Goal: Check status: Check status

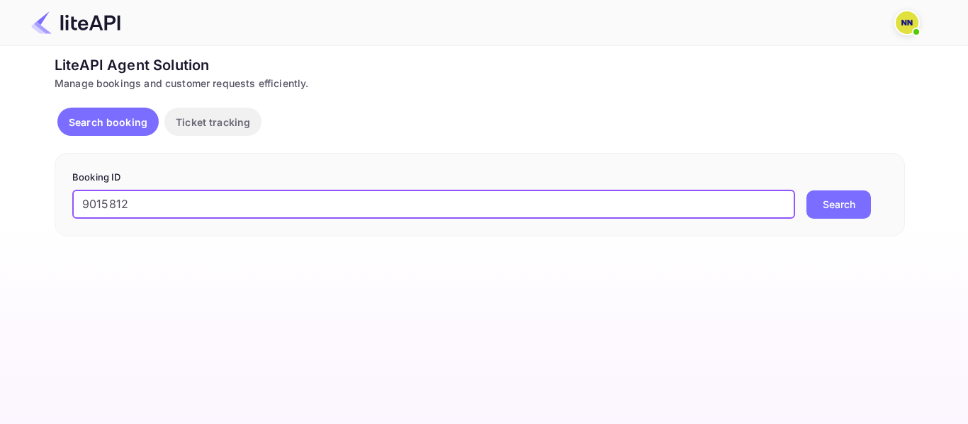
type input "9015812"
click at [806, 191] on button "Search" at bounding box center [838, 205] width 64 height 28
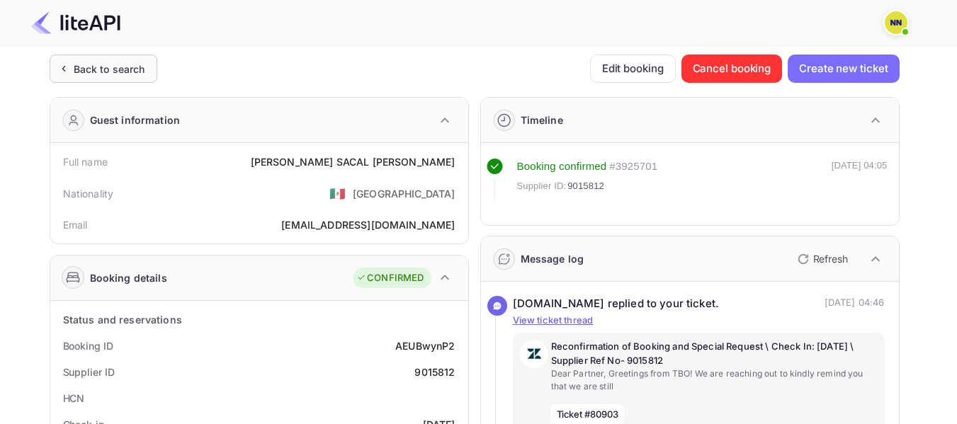
click at [123, 63] on div "Back to search" at bounding box center [110, 69] width 72 height 15
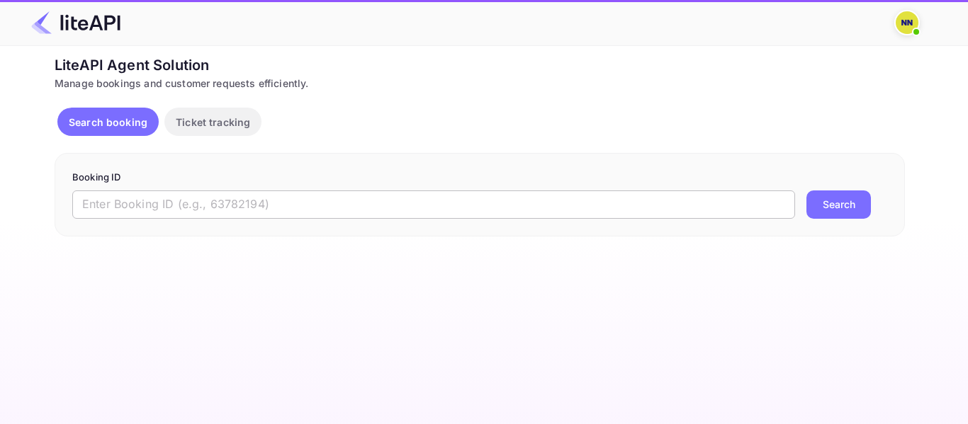
click at [253, 198] on input "text" at bounding box center [433, 205] width 723 height 28
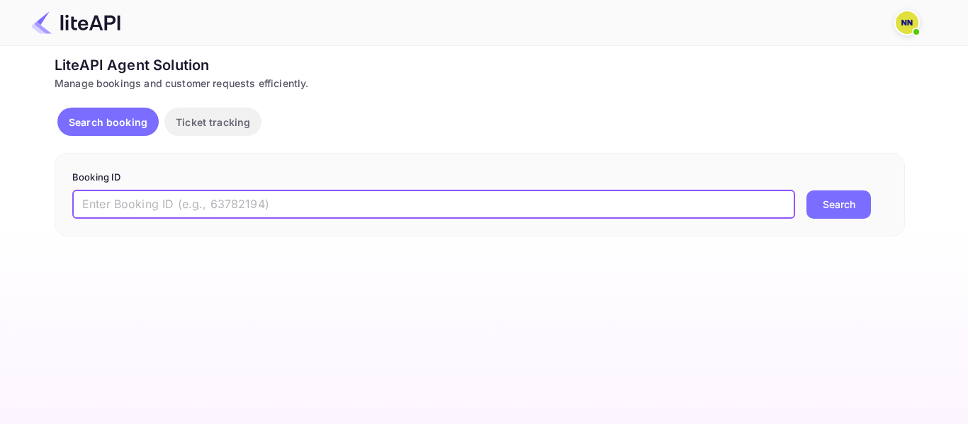
paste input "8709925"
type input "8709925"
click at [806, 191] on button "Search" at bounding box center [838, 205] width 64 height 28
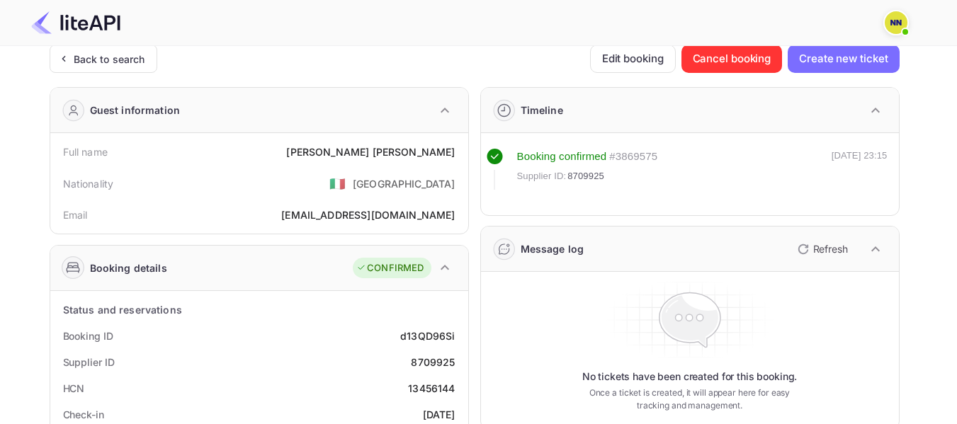
scroll to position [71, 0]
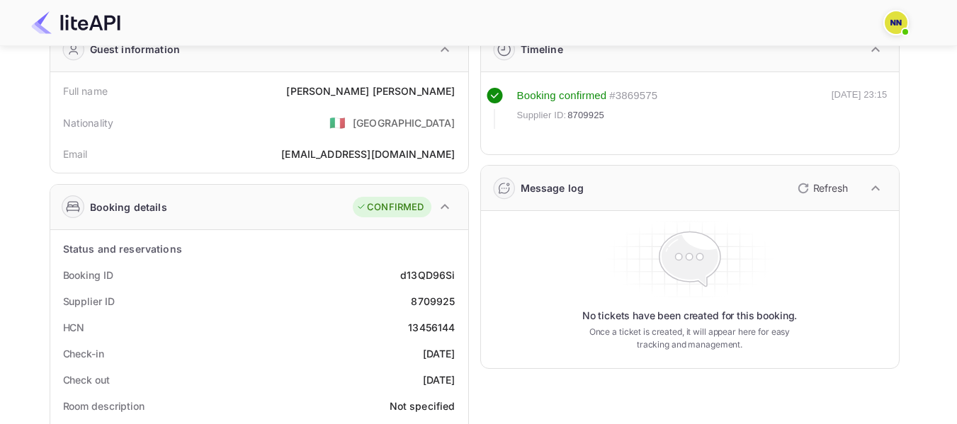
click at [439, 327] on div "13456144" at bounding box center [431, 327] width 47 height 15
copy div "13456144"
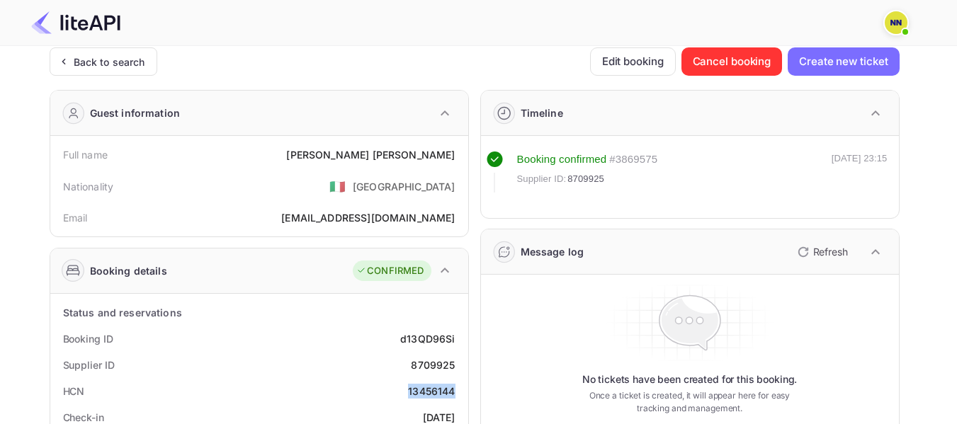
scroll to position [0, 0]
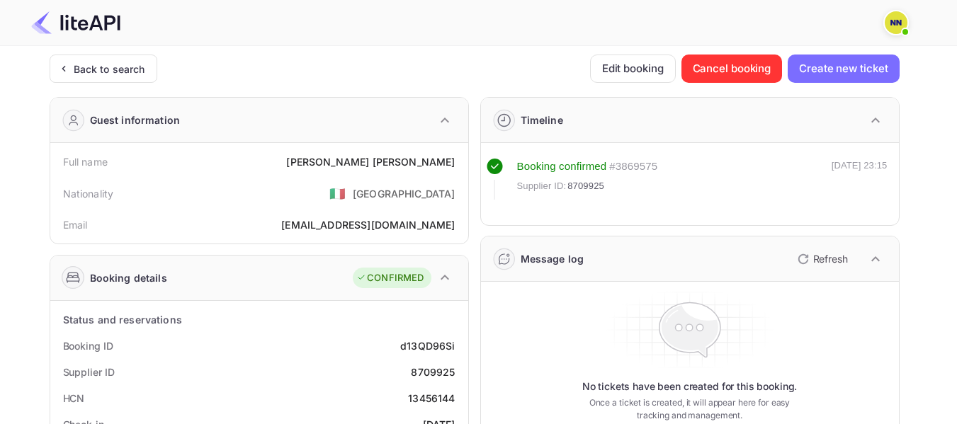
click at [157, 64] on div "Back to search Edit booking Cancel booking Create new ticket" at bounding box center [475, 69] width 850 height 28
click at [135, 62] on div "Back to search" at bounding box center [110, 69] width 72 height 15
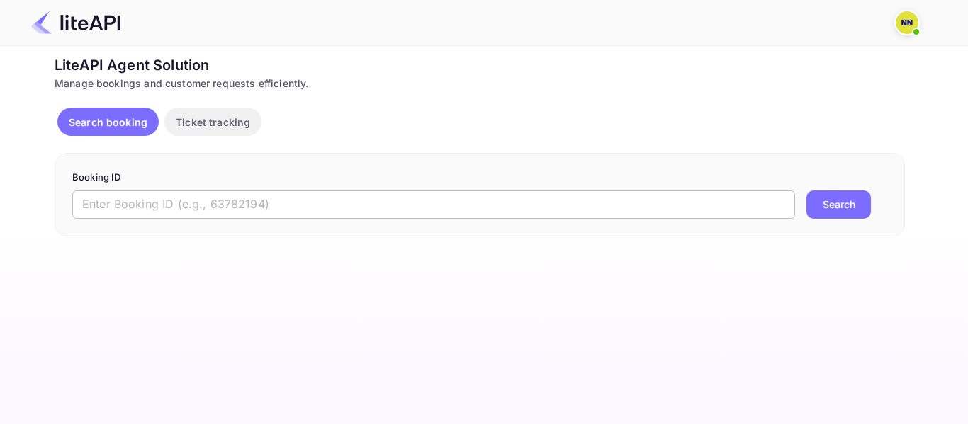
click at [292, 192] on input "text" at bounding box center [433, 205] width 723 height 28
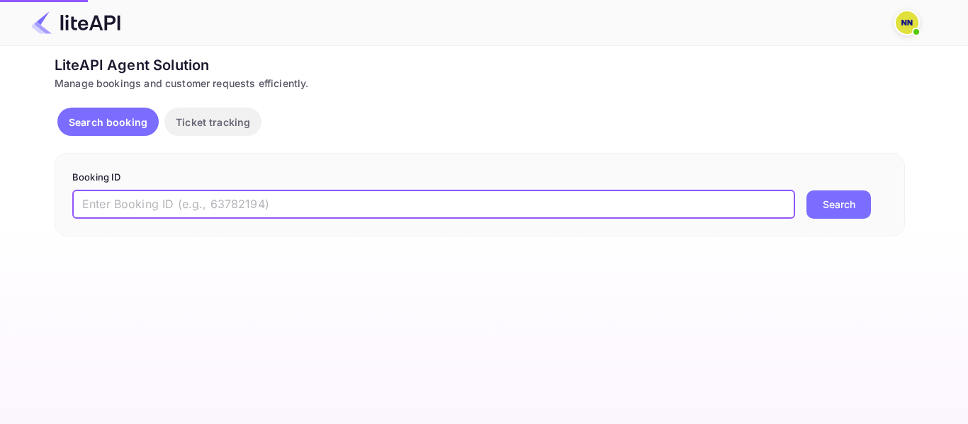
paste input "7567148"
type input "7567148"
click at [806, 191] on button "Search" at bounding box center [838, 205] width 64 height 28
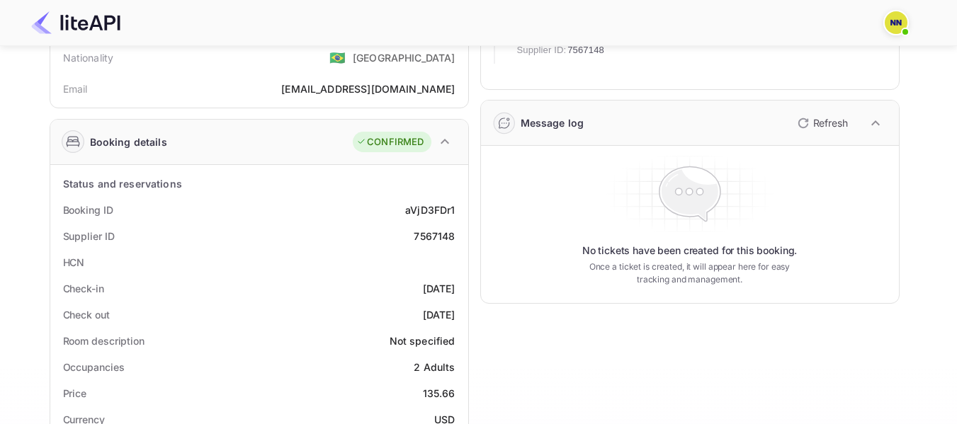
scroll to position [142, 0]
